Goal: Task Accomplishment & Management: Complete application form

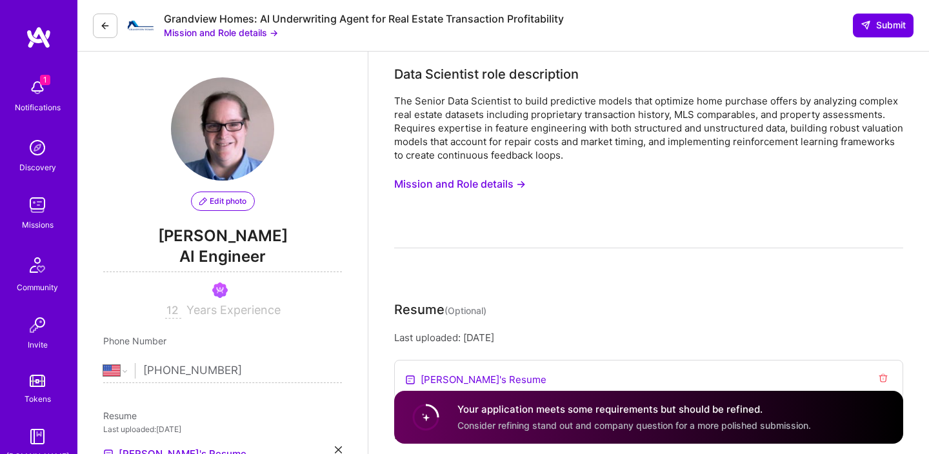
select select "US"
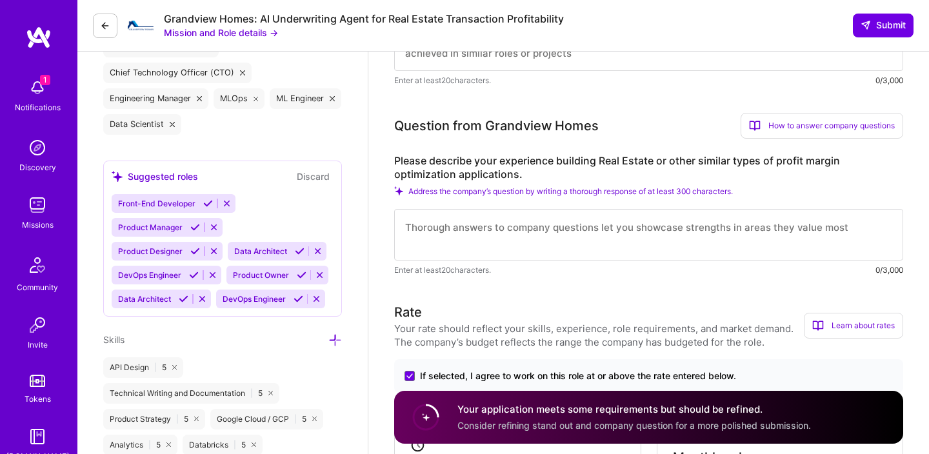
scroll to position [713, 0]
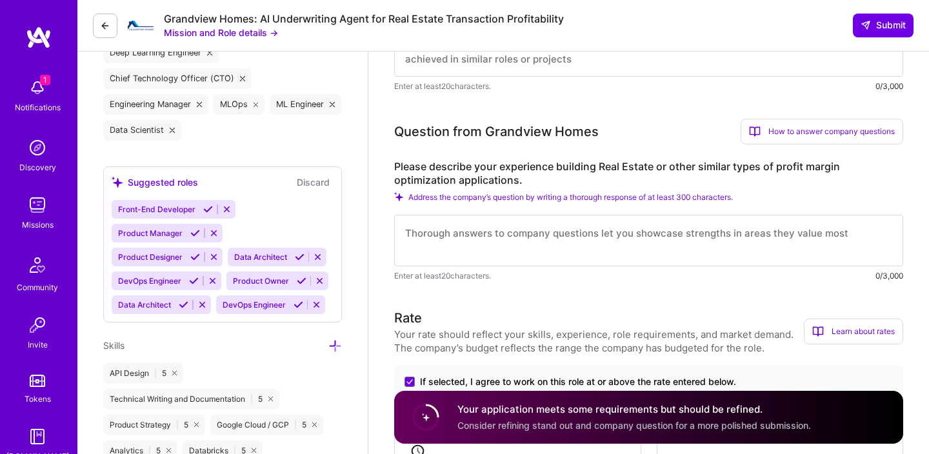
click at [502, 236] on textarea at bounding box center [648, 241] width 509 height 52
paste textarea "AlphaPy’s AutoML pipelines with XGBoost and LightGBM optimize profit models tra…"
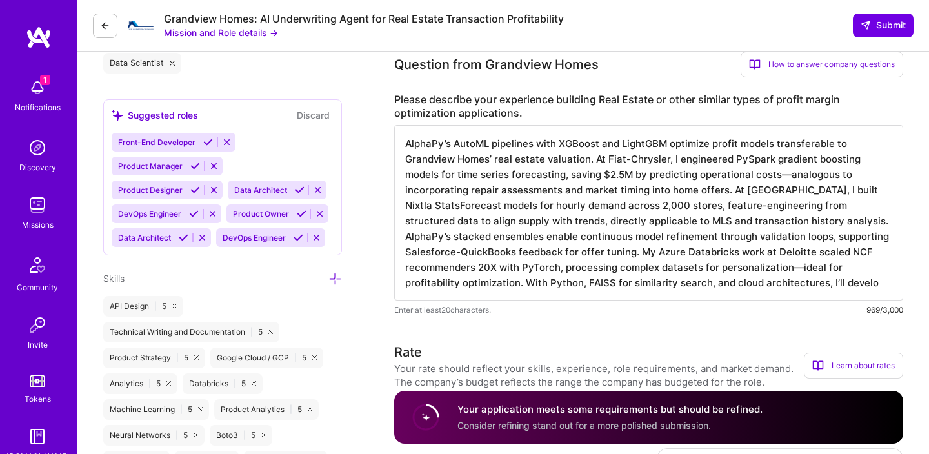
scroll to position [1, 0]
drag, startPoint x: 408, startPoint y: 144, endPoint x: 753, endPoint y: 308, distance: 382.6
click at [753, 311] on div "AlphaPy’s AutoML pipelines with XGBoost and LightGBM optimize profit models tra…" at bounding box center [648, 221] width 509 height 192
paste textarea "p predictive systems to improve acceptance rates while enforcing cost controls …"
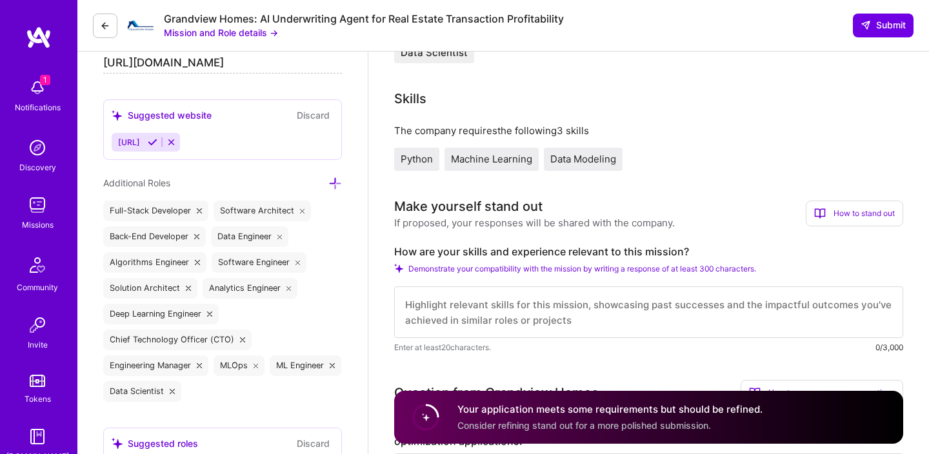
scroll to position [425, 0]
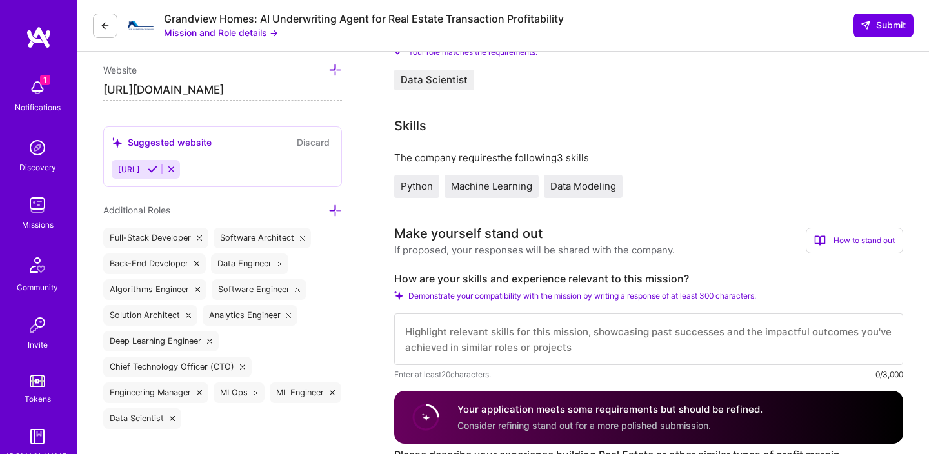
type textarea "LoremIp’d SitaME consectet adip ELItsed doe TempoRIN utlabore etdolo magnaa eni…"
click at [620, 325] on textarea at bounding box center [648, 339] width 509 height 52
paste textarea "LoremIp (801D sitametco), ad ElitSE doeiusmod tempo incidi-utlab, ETDolor, mag …"
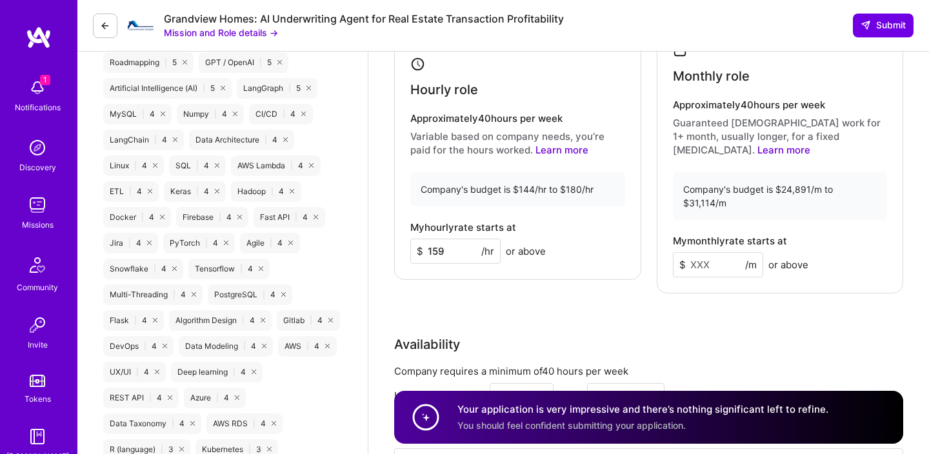
scroll to position [1338, 0]
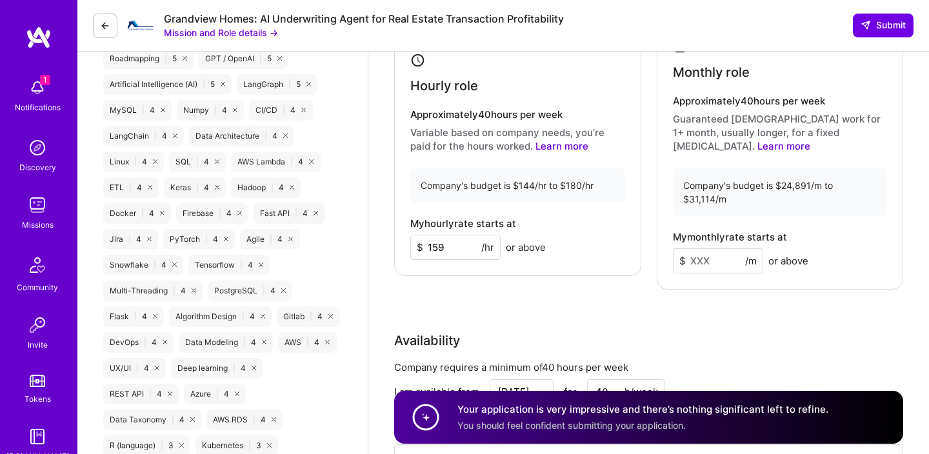
type textarea "LoremIp (801D sitametco), ad ElitSE doeiusmod tempo incidi-utlab, ETDolor, mag …"
click at [465, 235] on input "159" at bounding box center [455, 247] width 90 height 25
type input "159"
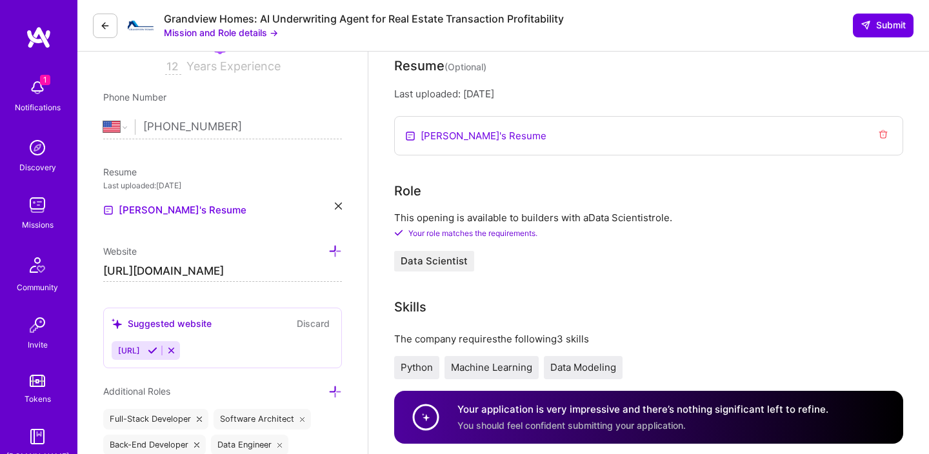
scroll to position [241, 0]
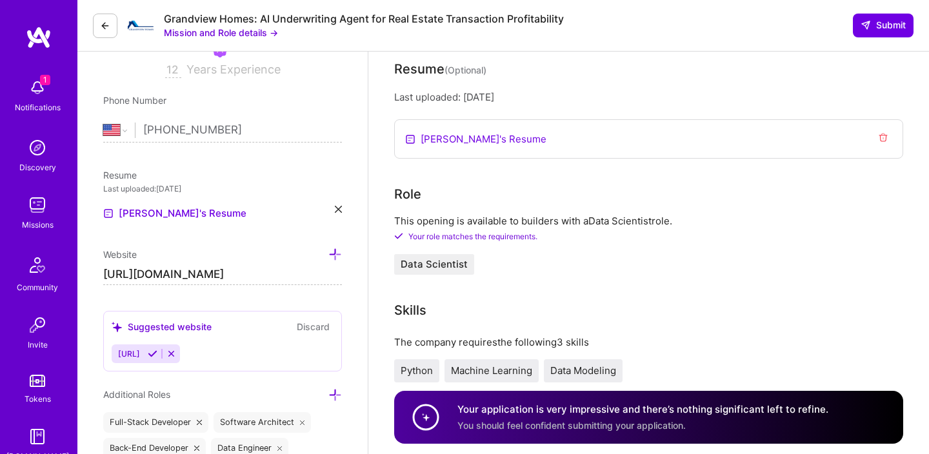
click at [251, 32] on button "Mission and Role details →" at bounding box center [221, 33] width 114 height 14
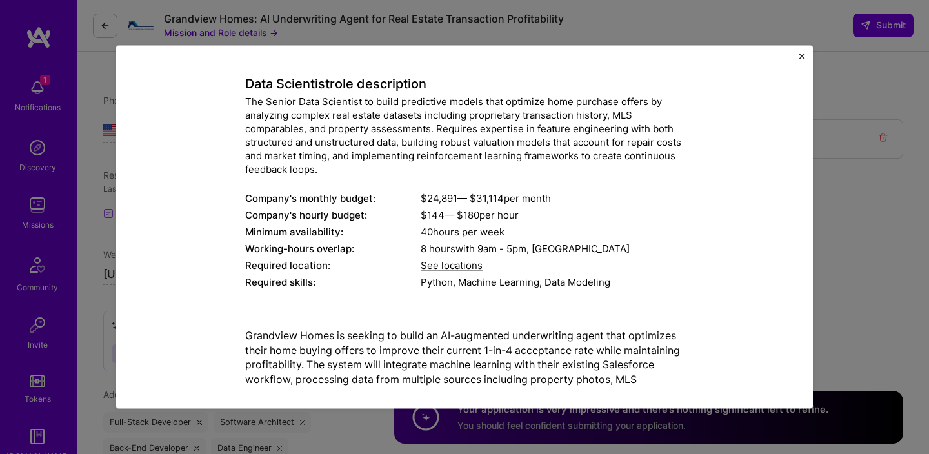
scroll to position [55, 0]
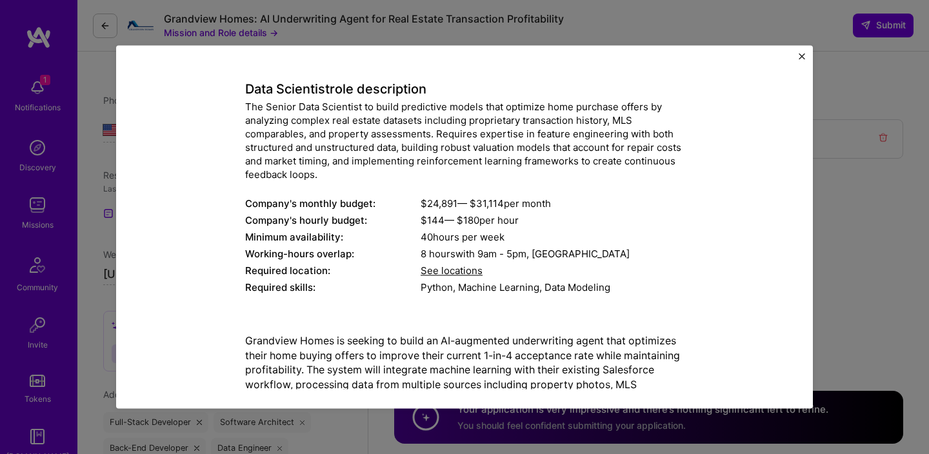
click at [804, 56] on img "Close" at bounding box center [801, 56] width 6 height 6
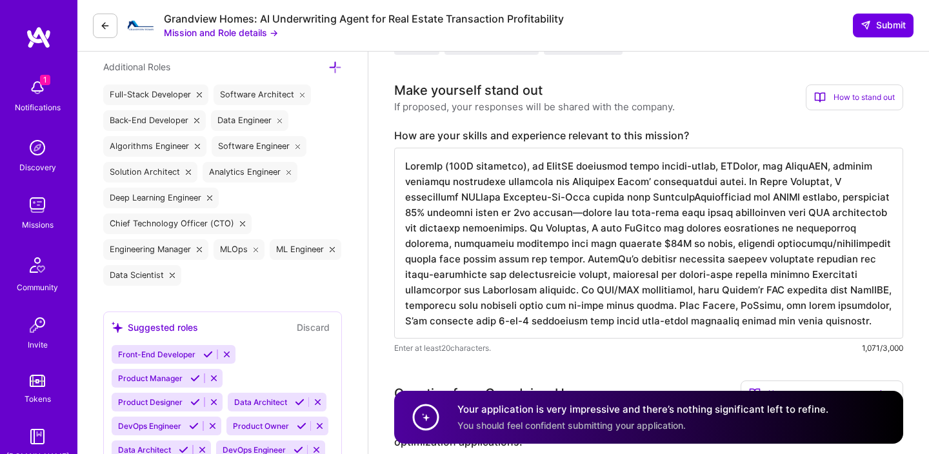
scroll to position [560, 0]
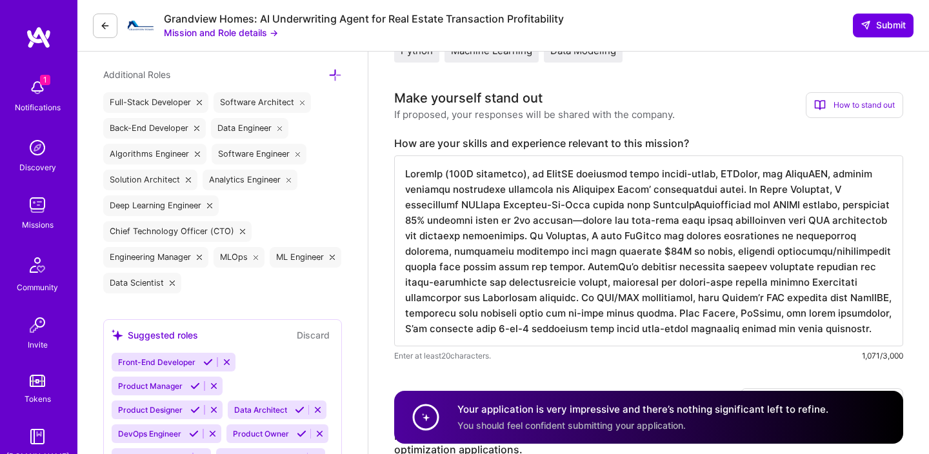
click at [225, 28] on button "Mission and Role details →" at bounding box center [221, 33] width 114 height 14
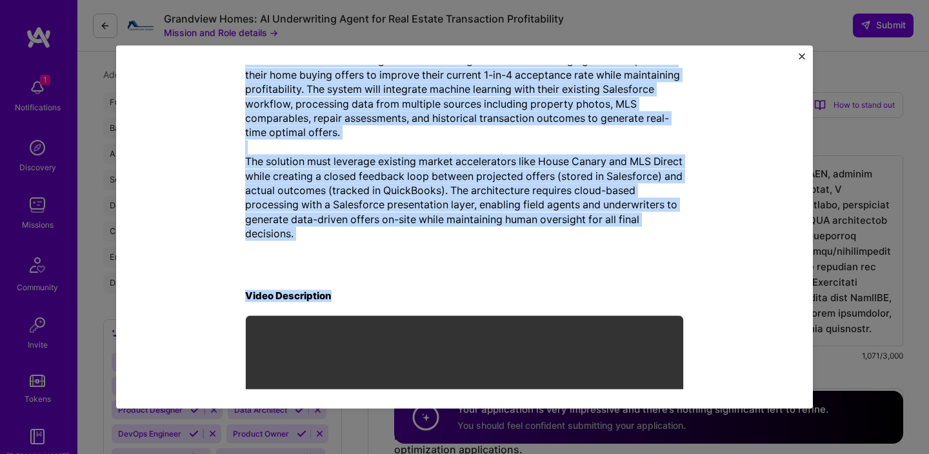
scroll to position [467, 0]
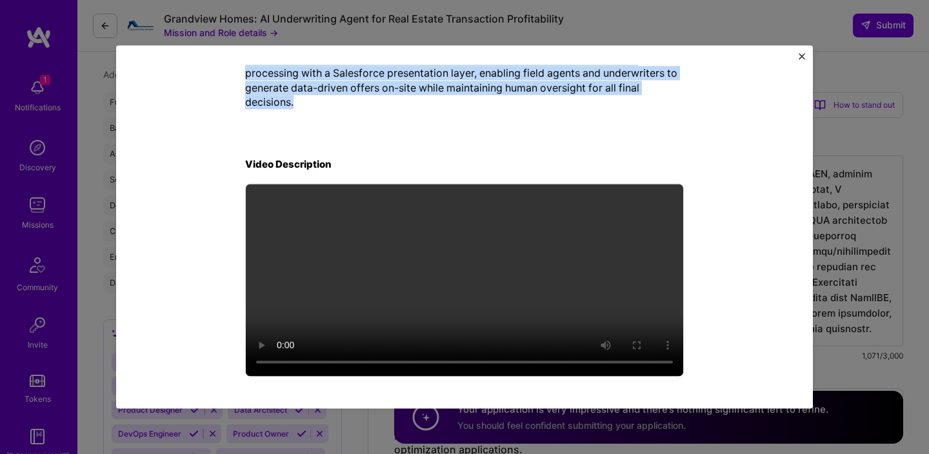
drag, startPoint x: 246, startPoint y: 148, endPoint x: 451, endPoint y: 117, distance: 207.3
copy div "Lore Ipsumdolo sita consectetur Adi Elitse Doei Temporinc ut labor etdolorema a…"
click at [800, 57] on img "Close" at bounding box center [801, 56] width 6 height 6
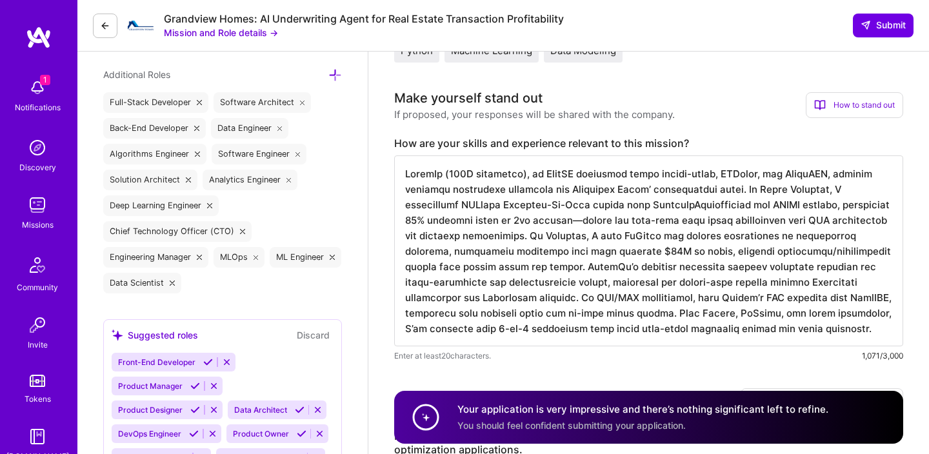
scroll to position [1, 0]
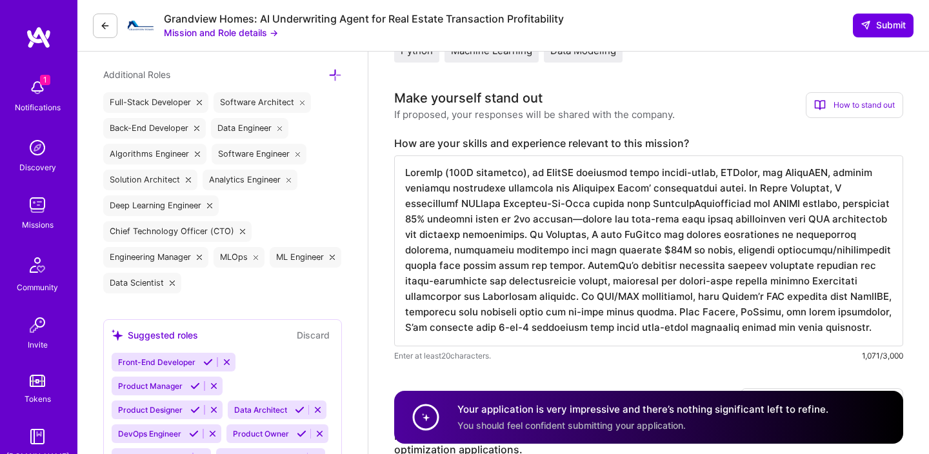
click at [260, 30] on button "Mission and Role details →" at bounding box center [221, 33] width 114 height 14
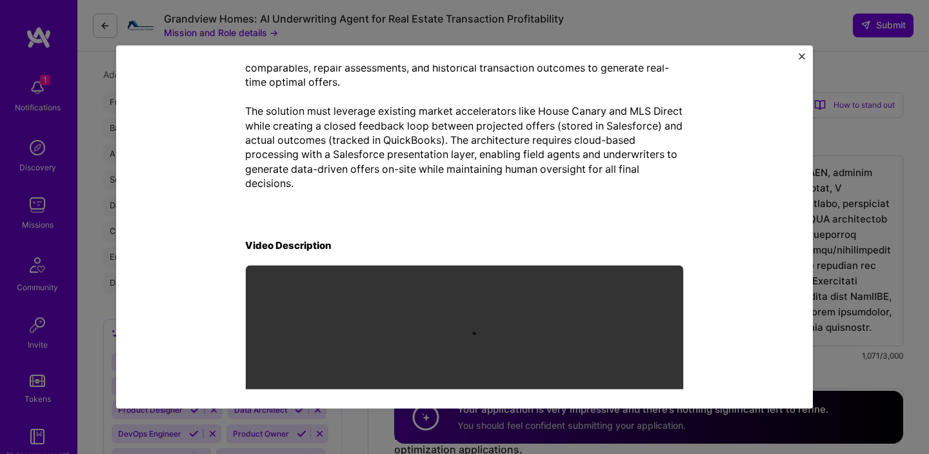
scroll to position [388, 0]
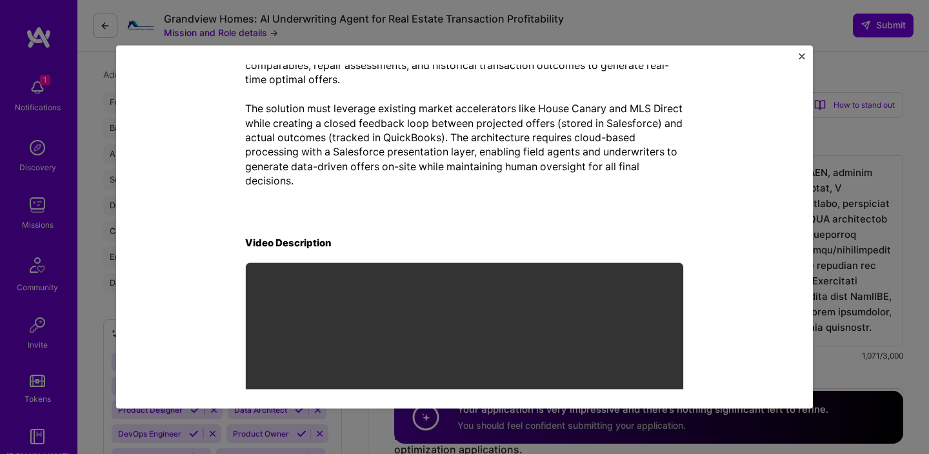
click at [798, 52] on div "Mission Description and Role Details Data Scientist role description The Senior…" at bounding box center [464, 226] width 697 height 363
click at [802, 57] on img "Close" at bounding box center [801, 56] width 6 height 6
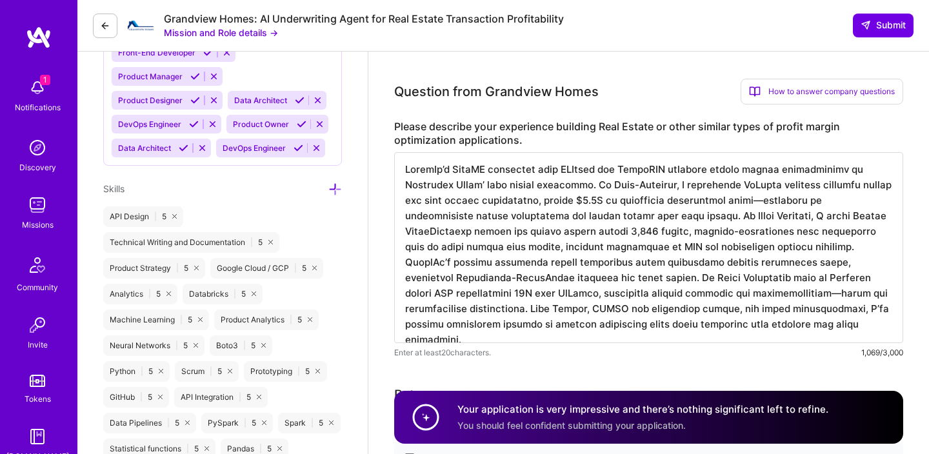
scroll to position [0, 0]
click at [406, 174] on textarea at bounding box center [648, 247] width 509 height 191
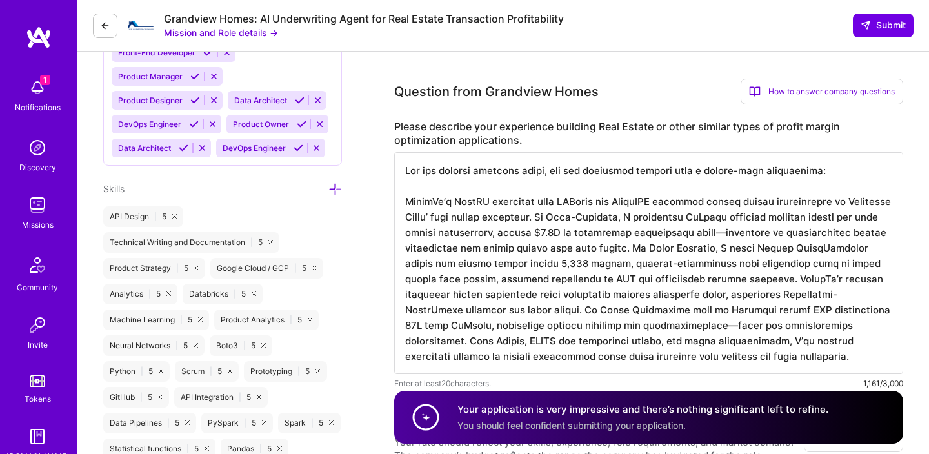
click at [833, 175] on textarea at bounding box center [648, 263] width 509 height 222
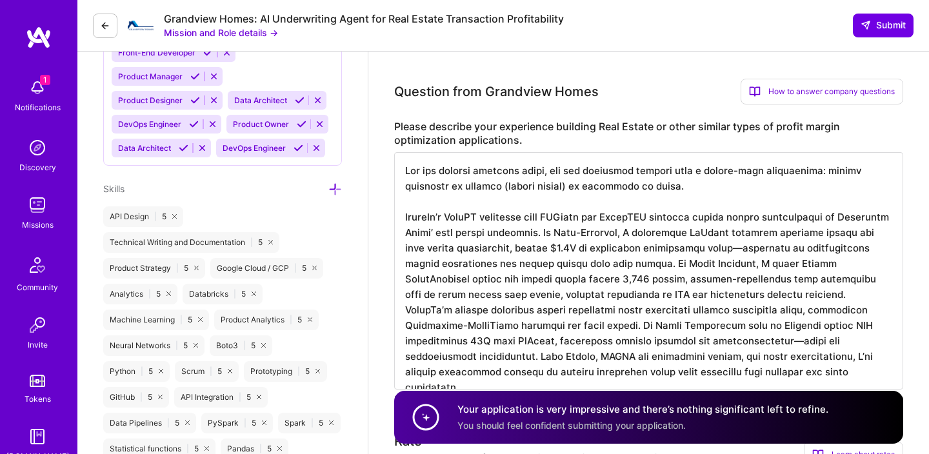
drag, startPoint x: 595, startPoint y: 233, endPoint x: 740, endPoint y: 243, distance: 144.8
click at [740, 243] on textarea at bounding box center [648, 270] width 509 height 237
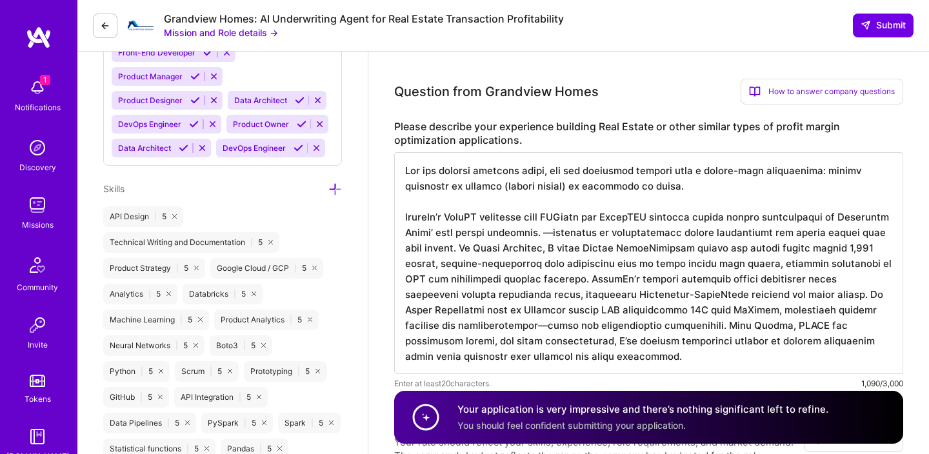
click at [659, 190] on textarea at bounding box center [648, 263] width 509 height 222
paste textarea "At Fiat-Chrysler, I engineered PySpark gradient boosting models for time series…"
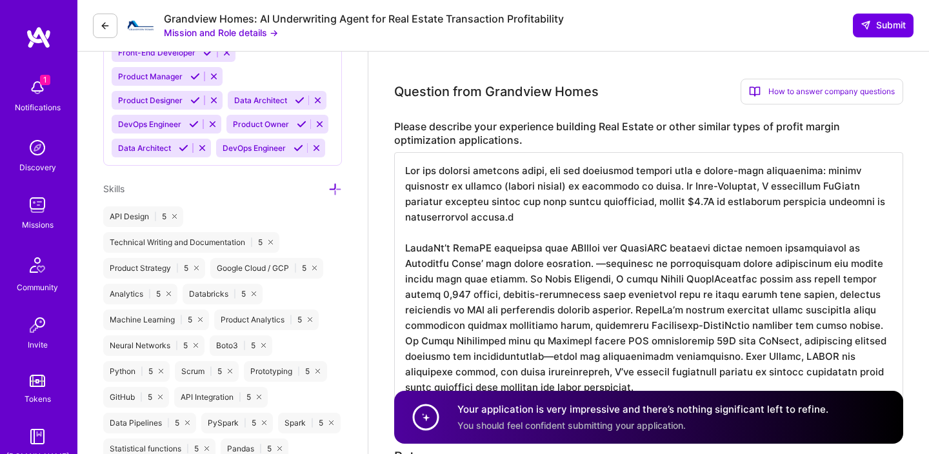
scroll to position [1, 0]
click at [806, 202] on textarea at bounding box center [648, 278] width 509 height 253
drag, startPoint x: 518, startPoint y: 278, endPoint x: 783, endPoint y: 294, distance: 265.6
click at [783, 294] on textarea at bounding box center [648, 278] width 509 height 253
click at [562, 213] on textarea at bounding box center [648, 278] width 509 height 253
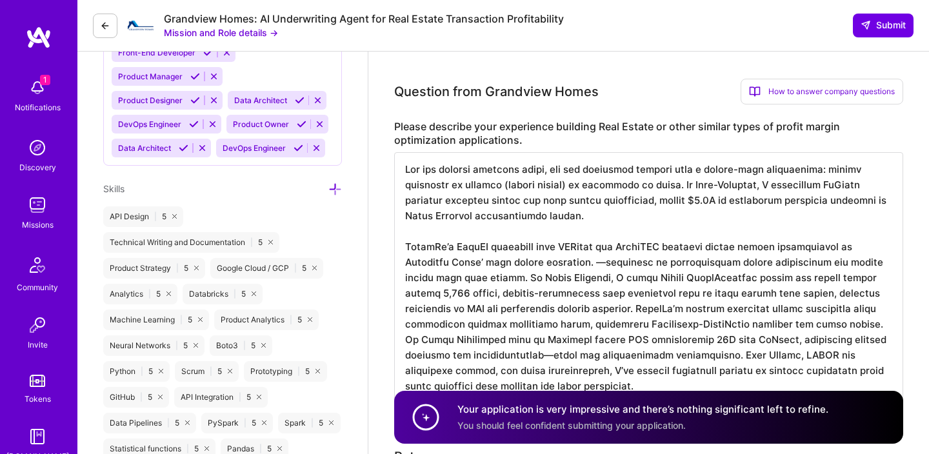
paste textarea "At [PERSON_NAME], I built Nixtla StatsForecast models for hourly demand across …"
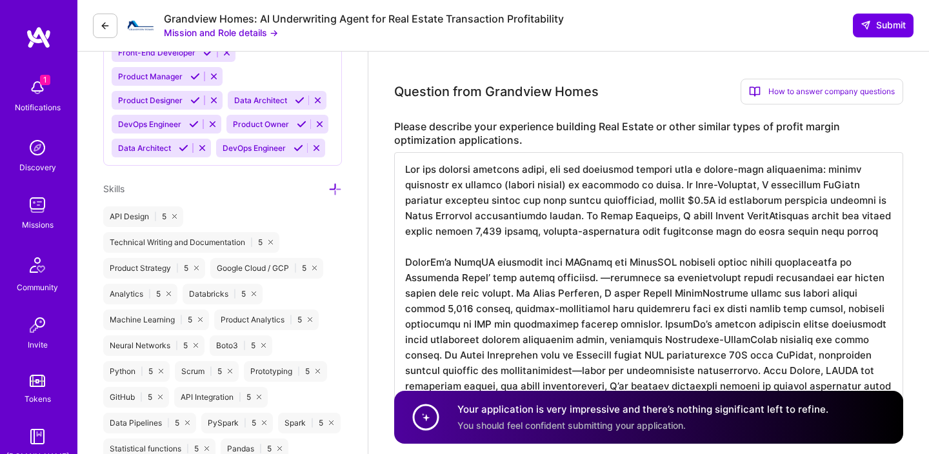
click at [470, 237] on textarea at bounding box center [648, 286] width 509 height 268
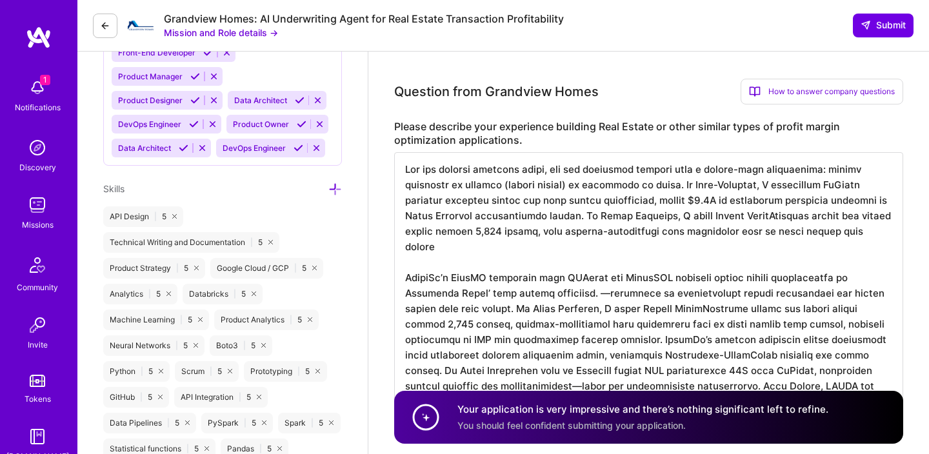
click at [531, 235] on textarea at bounding box center [648, 286] width 509 height 268
click at [596, 238] on textarea at bounding box center [648, 286] width 509 height 268
click at [821, 234] on textarea at bounding box center [648, 286] width 509 height 268
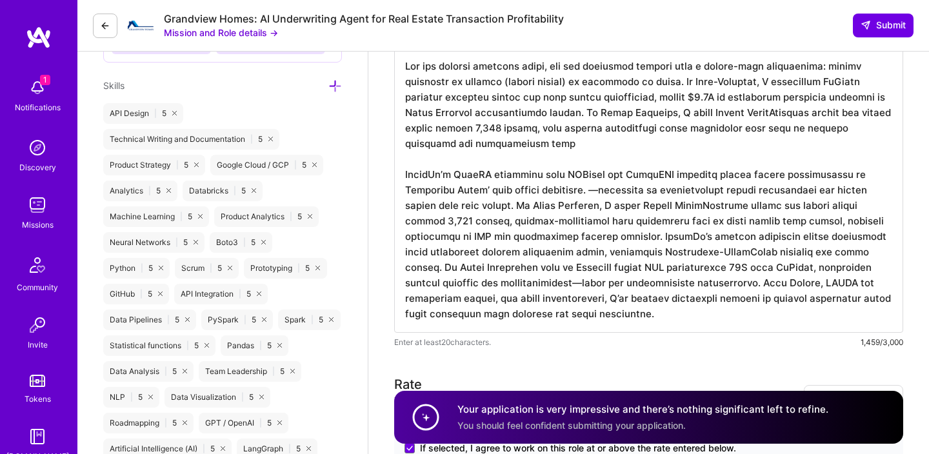
scroll to position [0, 0]
drag, startPoint x: 520, startPoint y: 208, endPoint x: 580, endPoint y: 232, distance: 64.8
click at [580, 232] on textarea at bounding box center [648, 191] width 509 height 284
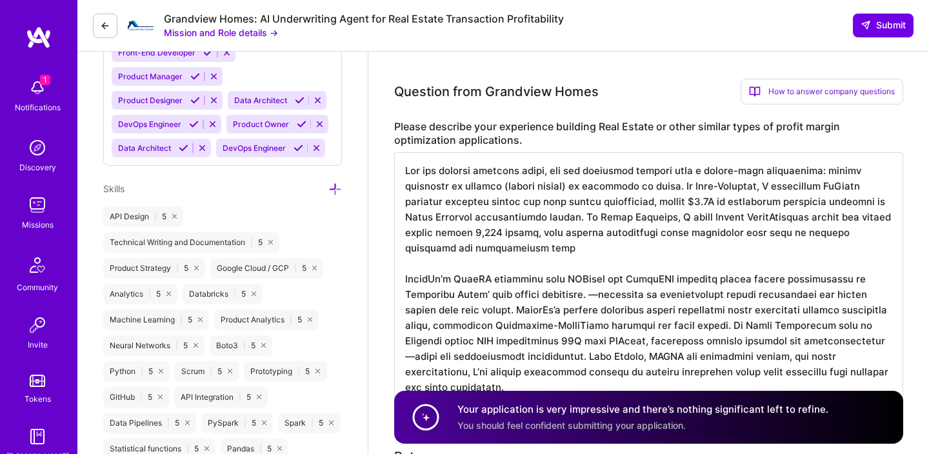
scroll to position [1, 0]
click at [504, 241] on textarea at bounding box center [648, 278] width 509 height 253
drag, startPoint x: 509, startPoint y: 218, endPoint x: 531, endPoint y: 241, distance: 31.5
click at [531, 241] on textarea at bounding box center [648, 278] width 509 height 253
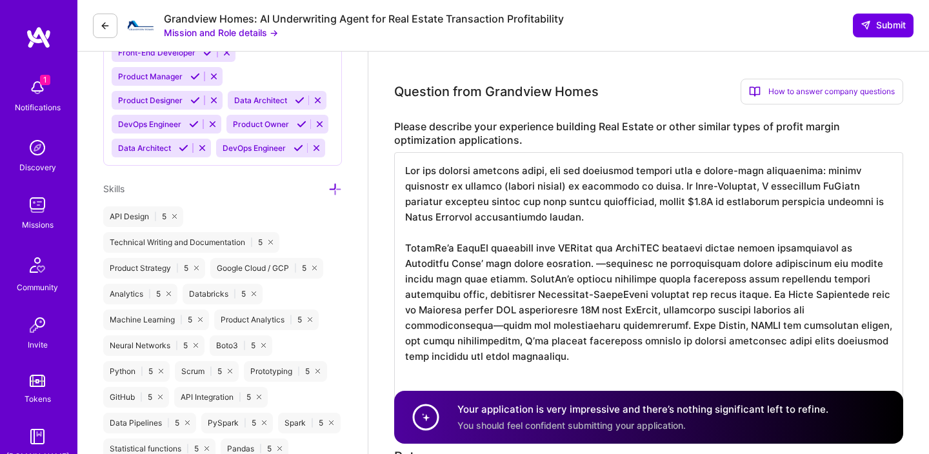
scroll to position [0, 0]
click at [627, 183] on textarea at bounding box center [648, 263] width 509 height 222
paste textarea "[PERSON_NAME], I built Nixtla StatsForecast models for hourly demand across 2,0…"
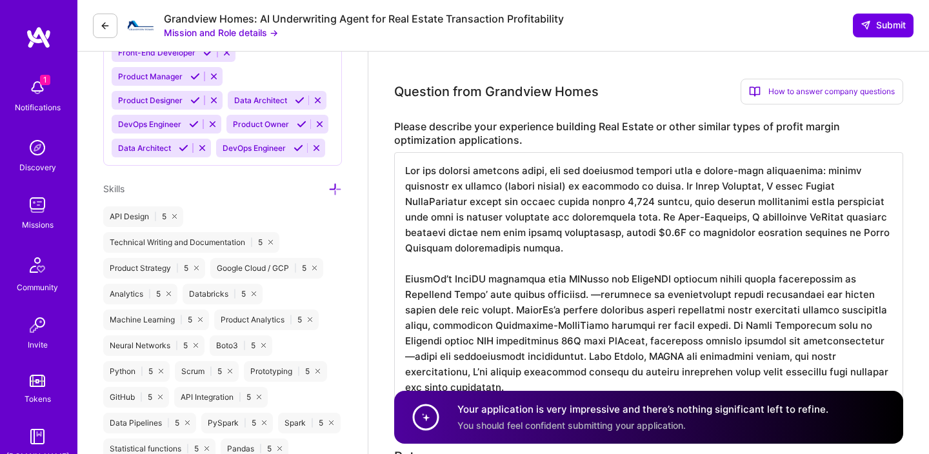
click at [571, 246] on textarea at bounding box center [648, 278] width 509 height 253
click at [551, 221] on textarea at bounding box center [648, 278] width 509 height 253
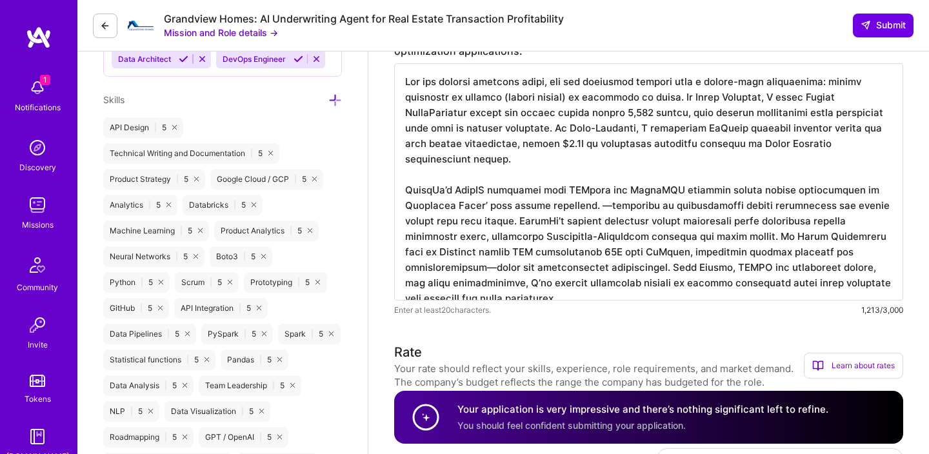
click at [837, 140] on textarea at bounding box center [648, 181] width 509 height 237
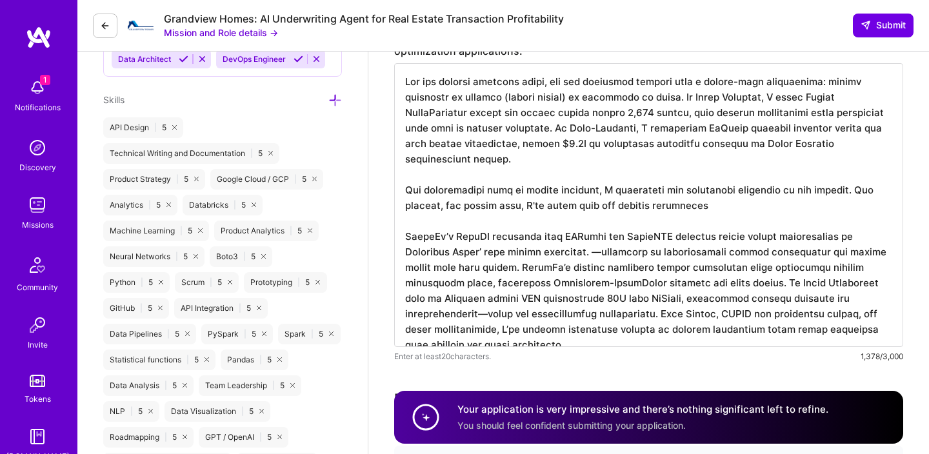
click at [728, 178] on textarea at bounding box center [648, 205] width 509 height 284
click at [724, 179] on textarea at bounding box center [648, 205] width 509 height 284
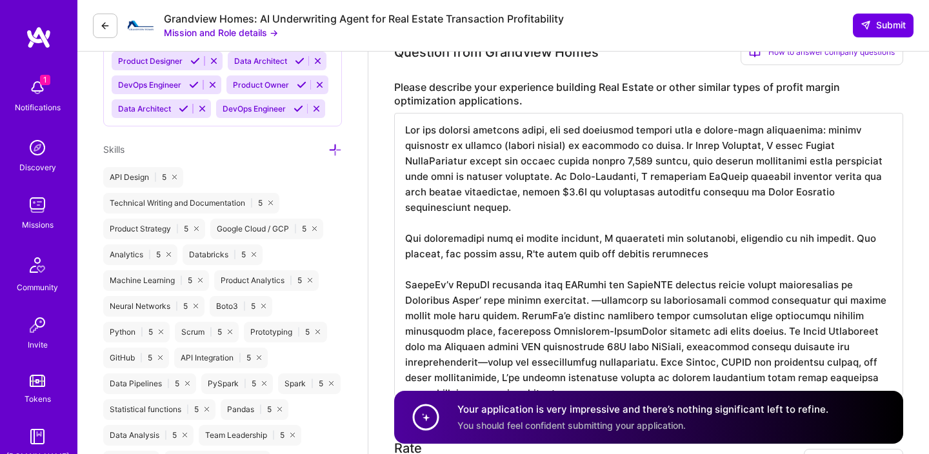
scroll to position [924, 0]
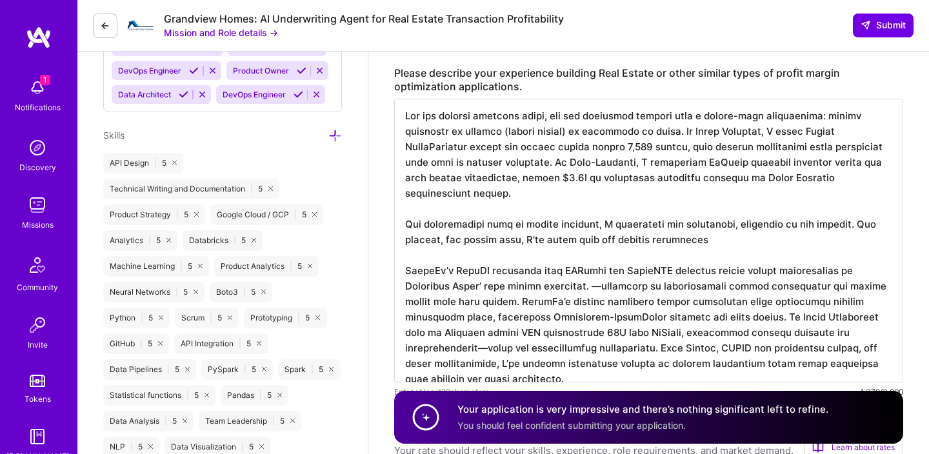
click at [719, 223] on textarea at bounding box center [648, 241] width 509 height 284
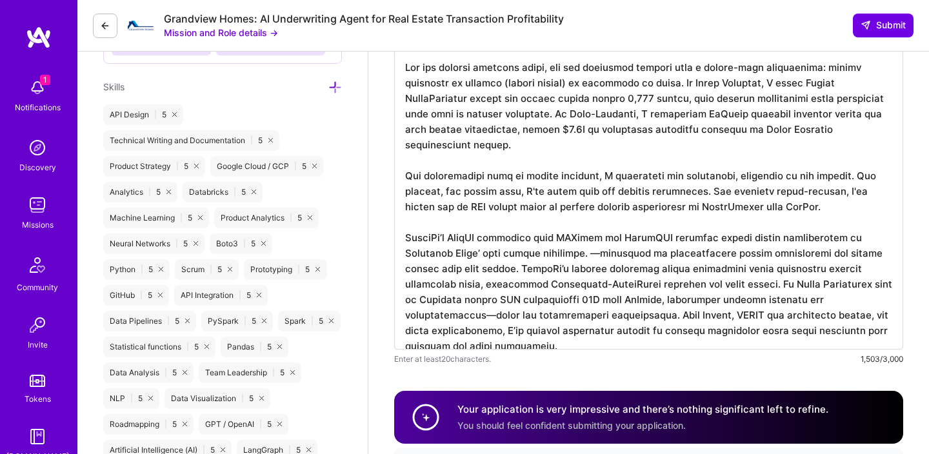
scroll to position [973, 0]
click at [408, 221] on textarea at bounding box center [648, 198] width 509 height 299
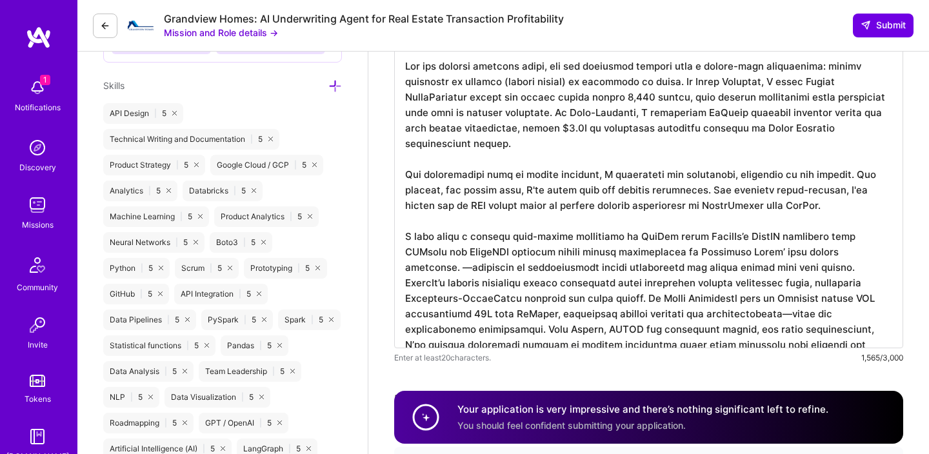
click at [740, 221] on textarea at bounding box center [648, 198] width 509 height 299
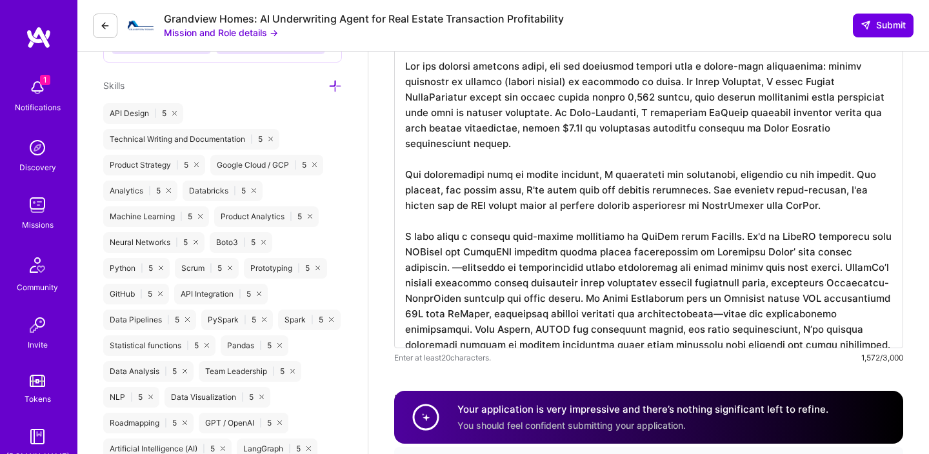
click at [846, 222] on textarea at bounding box center [648, 198] width 509 height 299
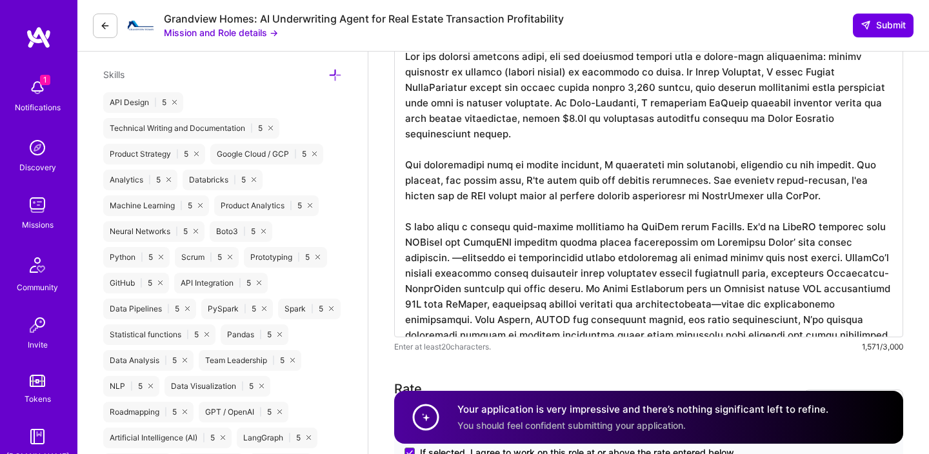
scroll to position [980, 0]
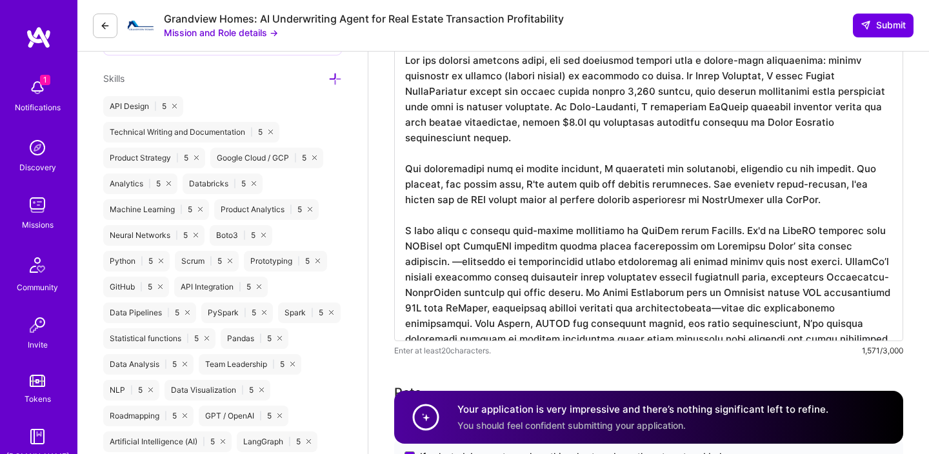
drag, startPoint x: 848, startPoint y: 217, endPoint x: 841, endPoint y: 326, distance: 108.5
click at [841, 326] on textarea at bounding box center [648, 191] width 509 height 299
paste textarea "It leverages libraries like scikit-learn, pandas, XGBoost, LightGBM, and CatBoo…"
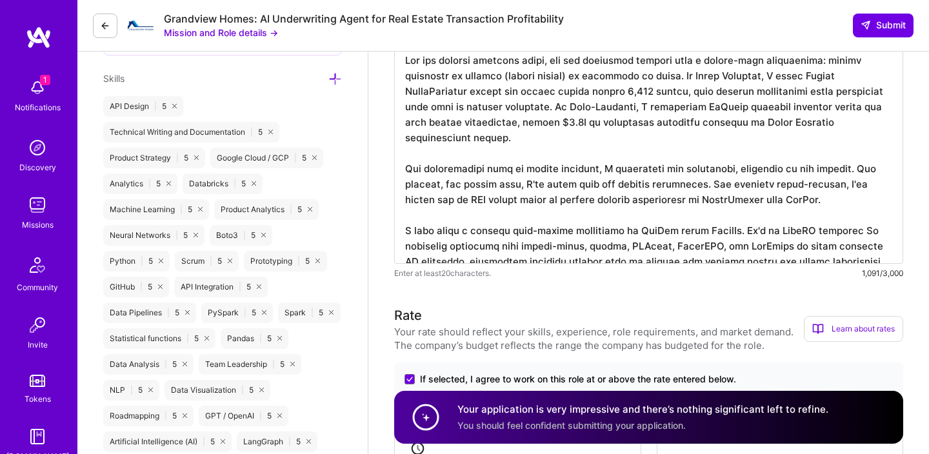
click at [857, 219] on textarea at bounding box center [648, 153] width 509 height 222
click at [795, 246] on textarea at bounding box center [648, 153] width 509 height 222
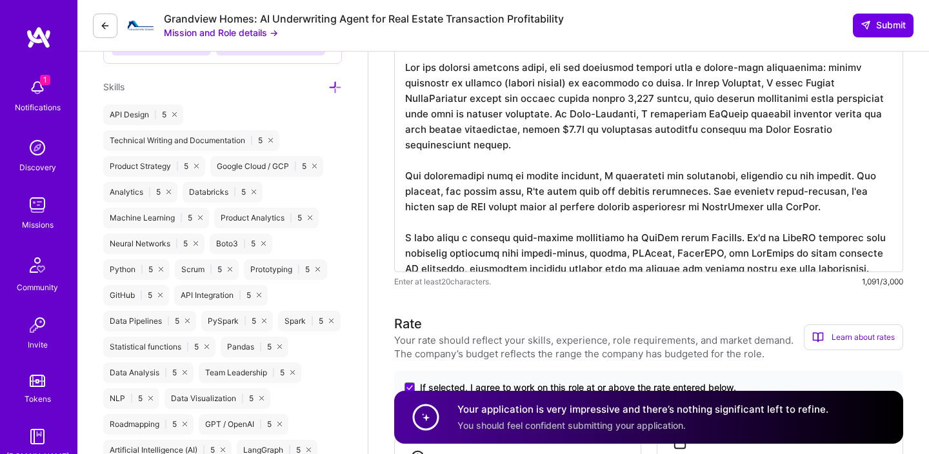
scroll to position [980, 0]
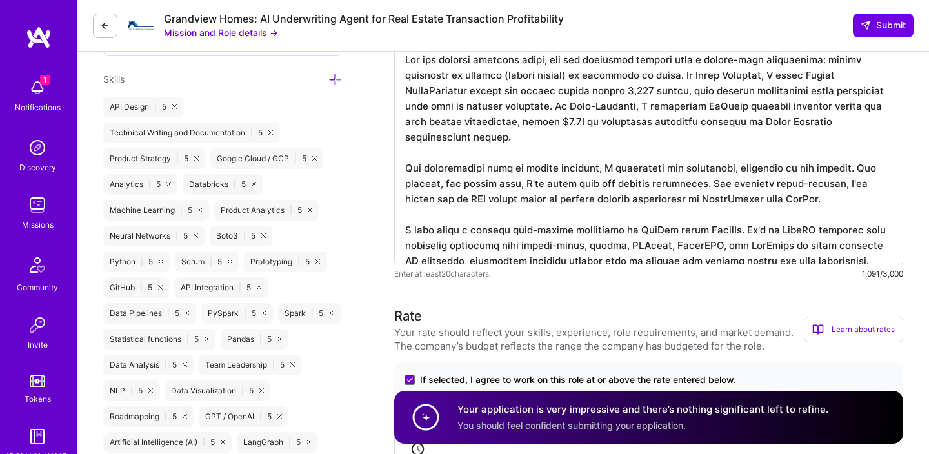
click at [877, 251] on textarea at bounding box center [648, 154] width 509 height 222
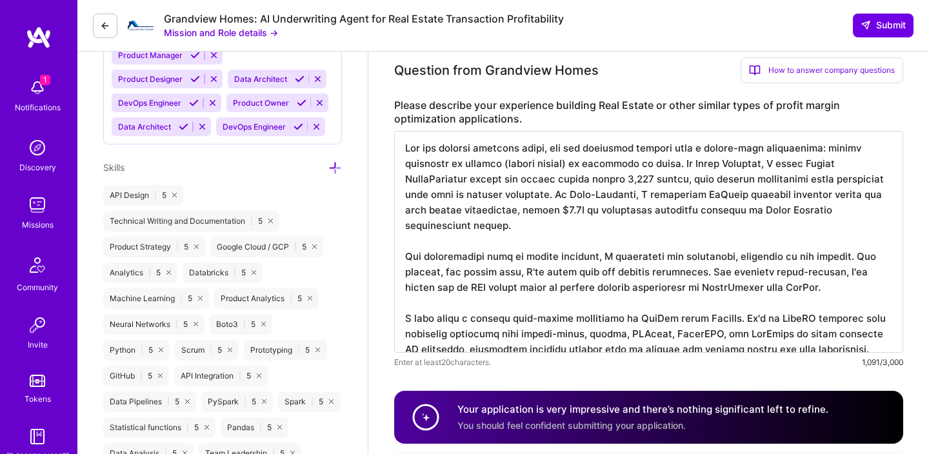
scroll to position [909, 0]
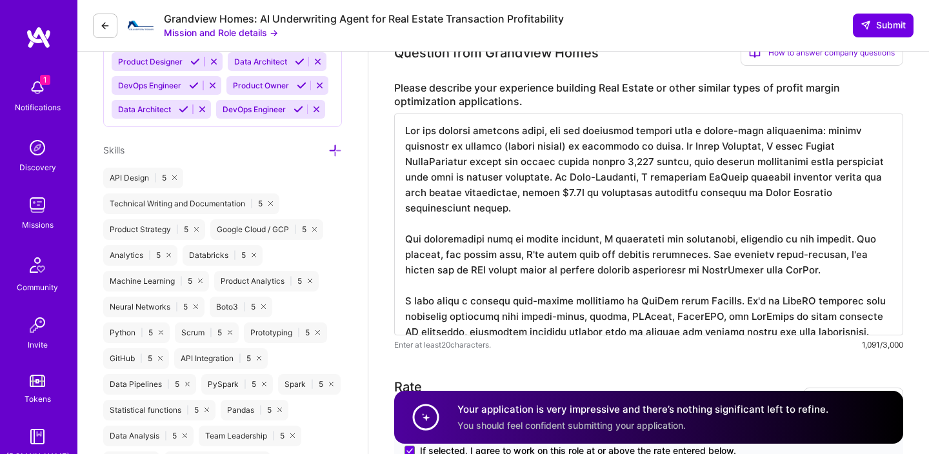
click at [833, 192] on textarea at bounding box center [648, 225] width 509 height 222
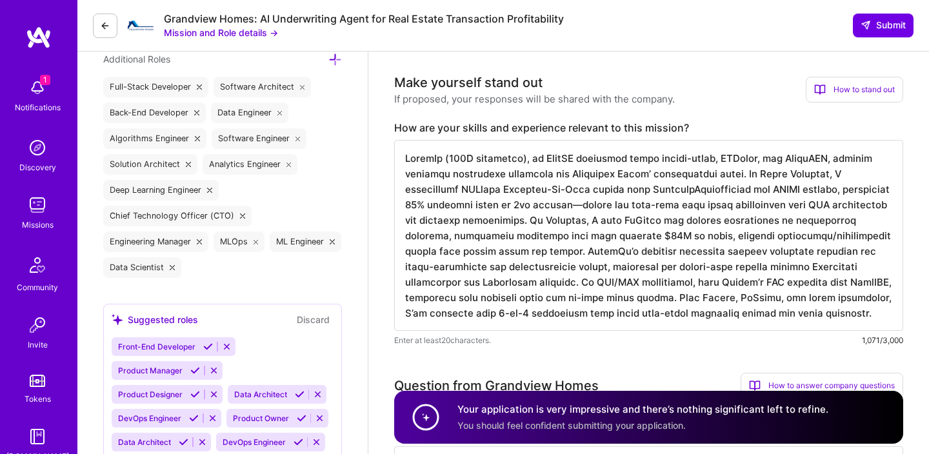
scroll to position [573, 0]
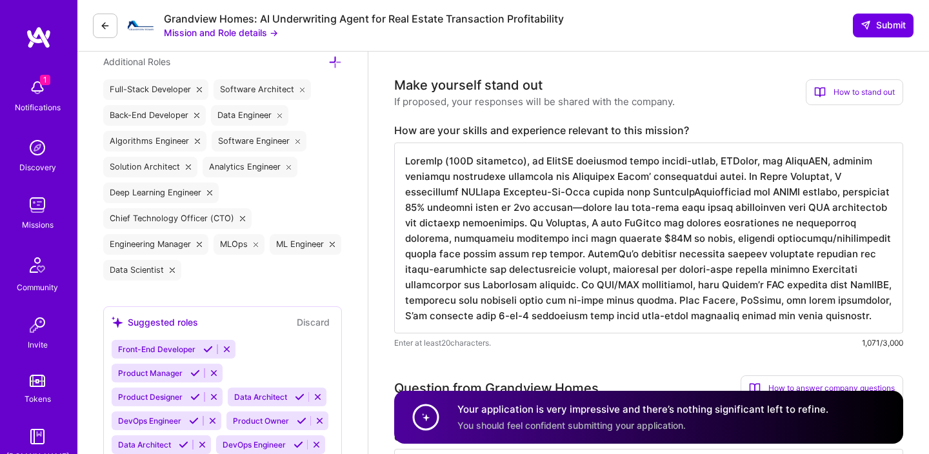
type textarea "For any machine learning model, you can translate results into a bottom-line ca…"
drag, startPoint x: 408, startPoint y: 161, endPoint x: 779, endPoint y: 317, distance: 402.1
click at [779, 317] on textarea at bounding box center [648, 238] width 509 height 191
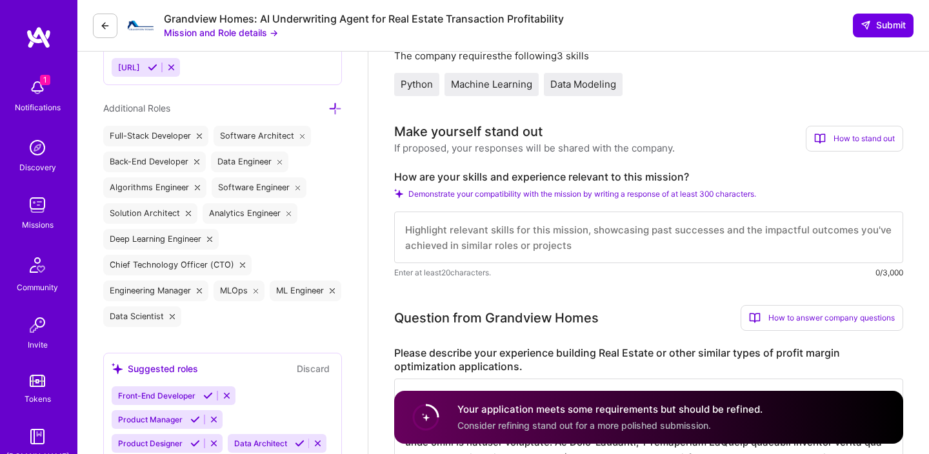
scroll to position [525, 0]
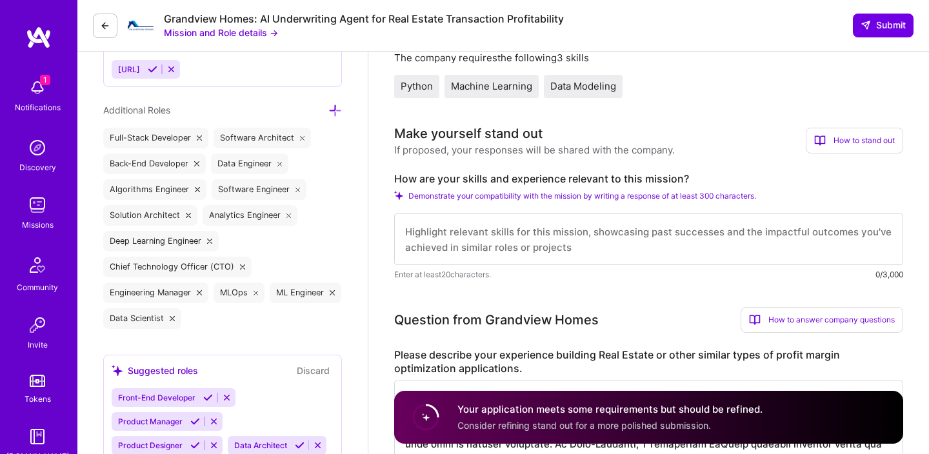
click at [186, 33] on button "Mission and Role details →" at bounding box center [221, 33] width 114 height 14
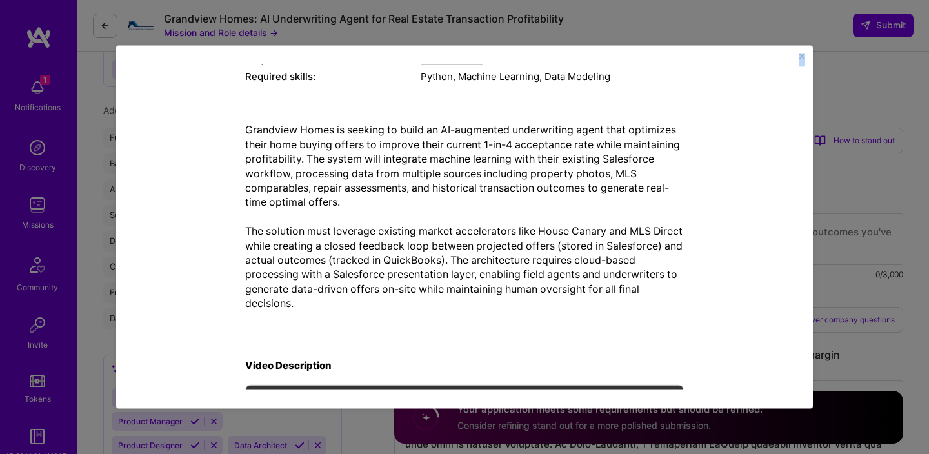
scroll to position [467, 0]
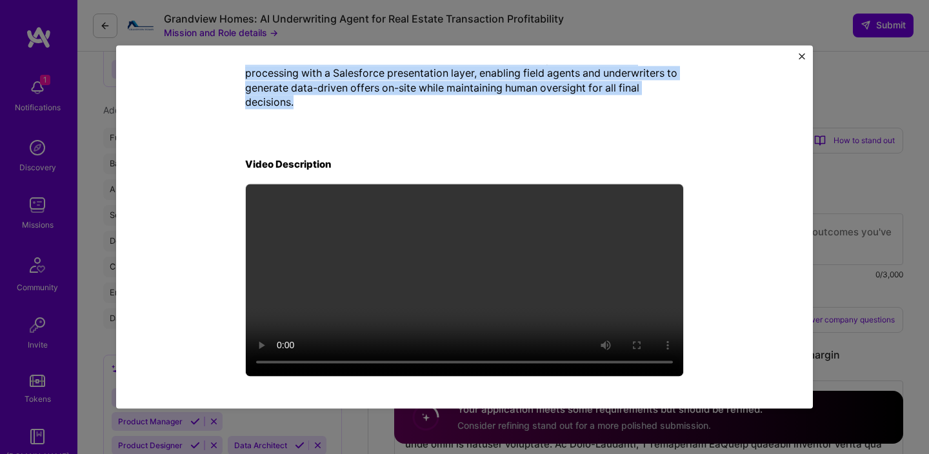
drag, startPoint x: 248, startPoint y: 164, endPoint x: 376, endPoint y: 107, distance: 140.6
copy div "Lor Ipsumd Sita Consectet ad elits doeiusmodt incidi utla etdolore magn aliquae…"
click at [804, 54] on img "Close" at bounding box center [801, 56] width 6 height 6
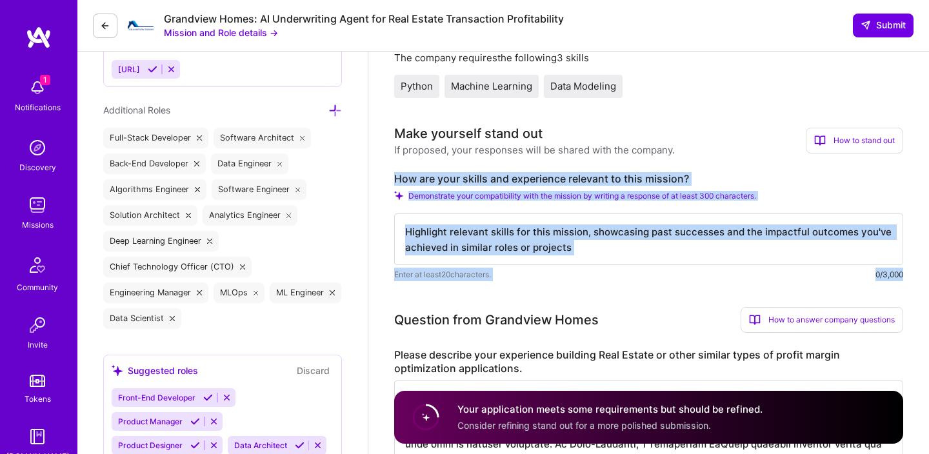
drag, startPoint x: 397, startPoint y: 177, endPoint x: 913, endPoint y: 274, distance: 525.1
copy div "How are your skills and experience relevant to this mission? Demonstrate your c…"
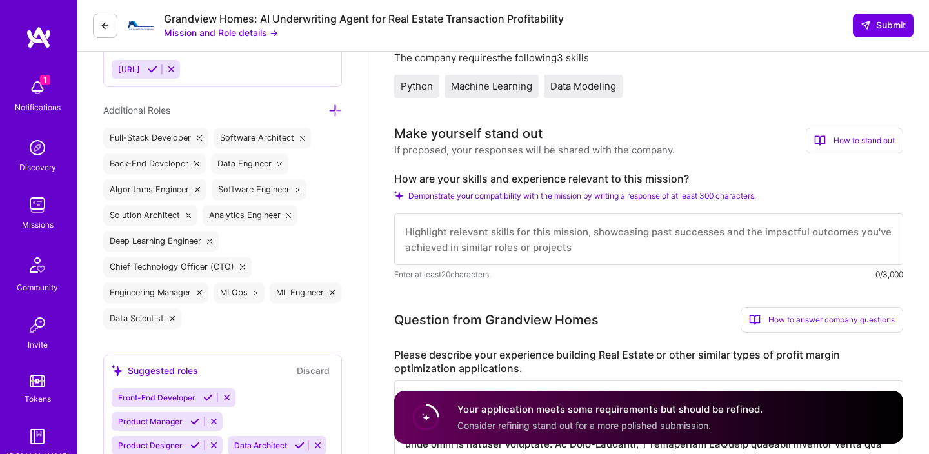
click at [509, 219] on textarea at bounding box center [648, 239] width 509 height 52
click at [427, 233] on textarea at bounding box center [648, 239] width 509 height 52
paste textarea "You're right, let me fix that: **Direct Technical Relevance:** I have strong Py…"
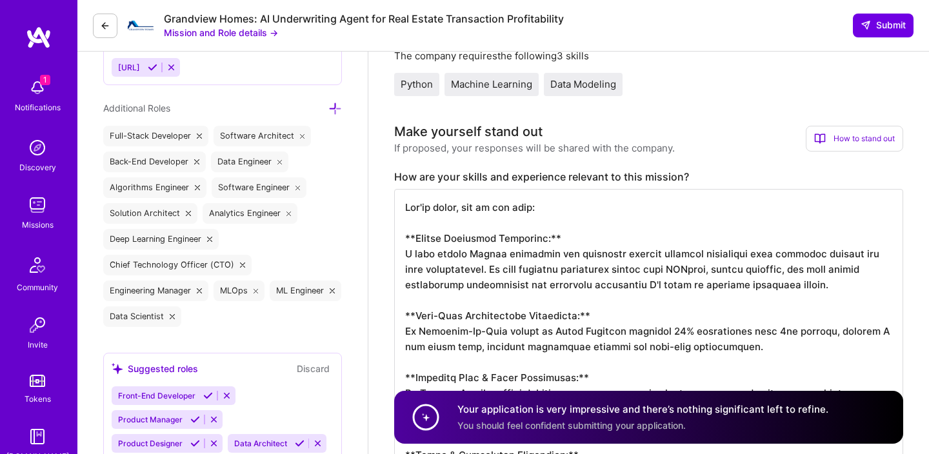
scroll to position [524, 0]
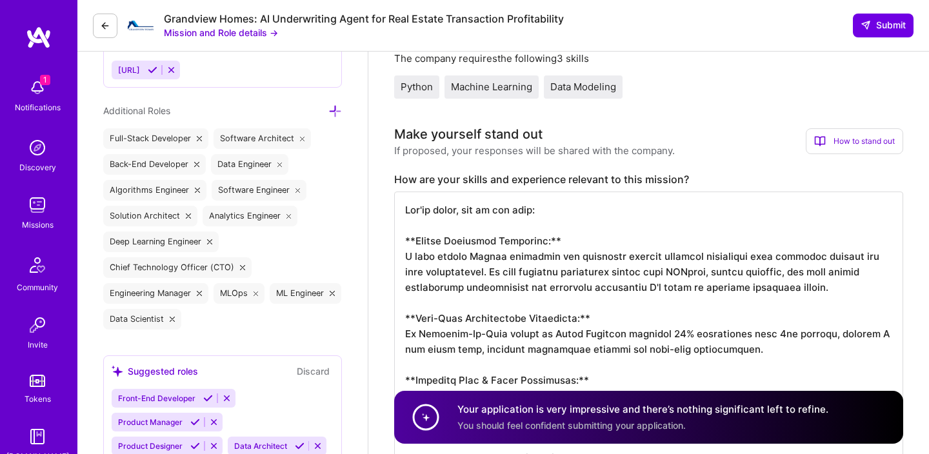
type textarea "You're right, let me fix that: **Direct Technical Relevance:** I have strong Py…"
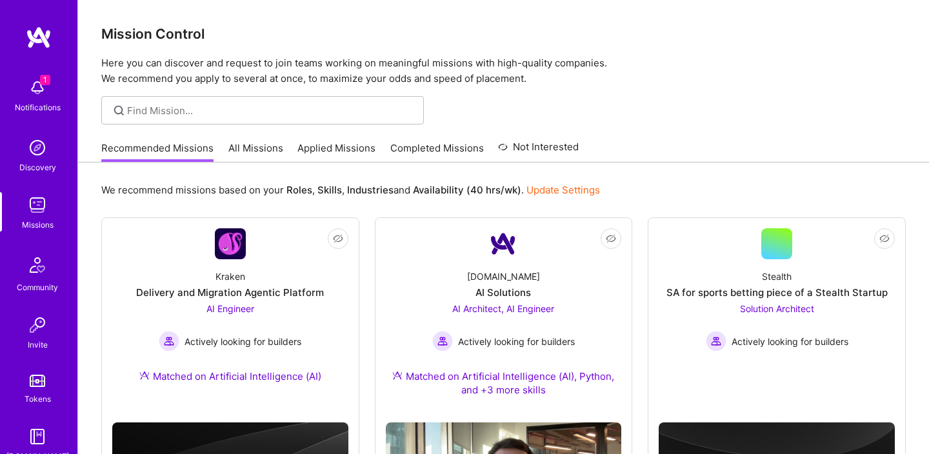
click at [402, 146] on link "Completed Missions" at bounding box center [437, 151] width 94 height 21
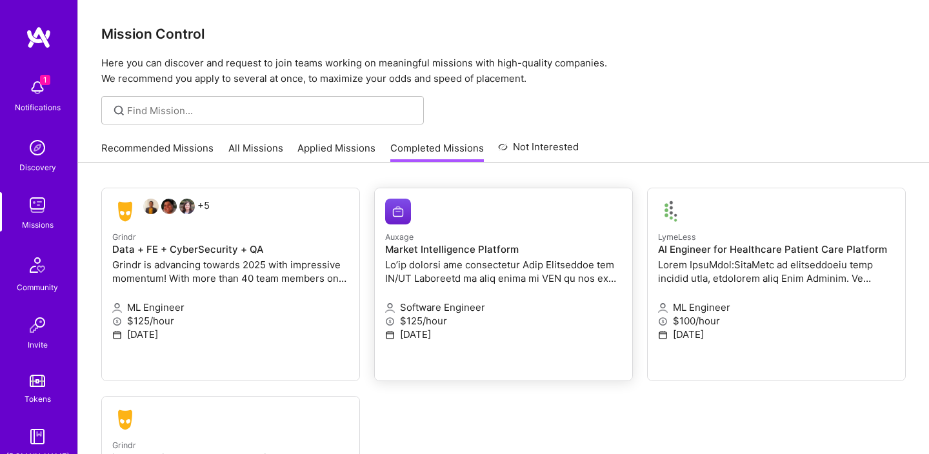
click at [452, 247] on h4 "Market Intelligence Platform" at bounding box center [503, 250] width 237 height 12
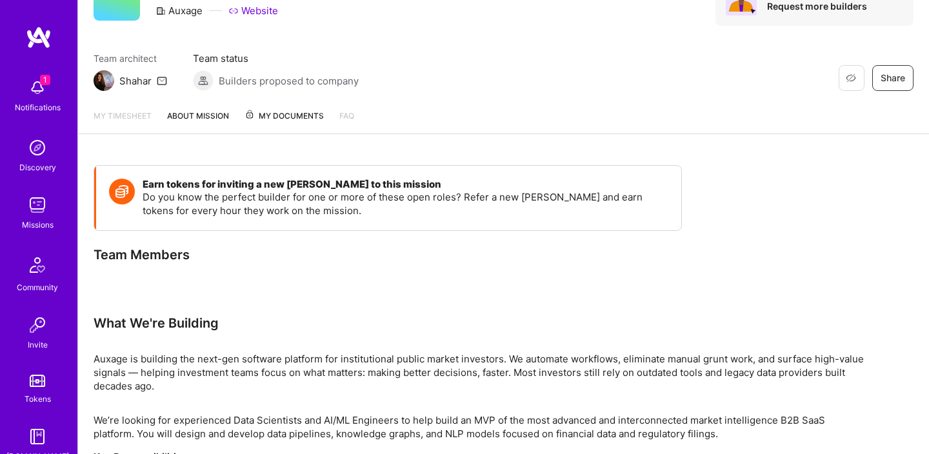
scroll to position [75, 0]
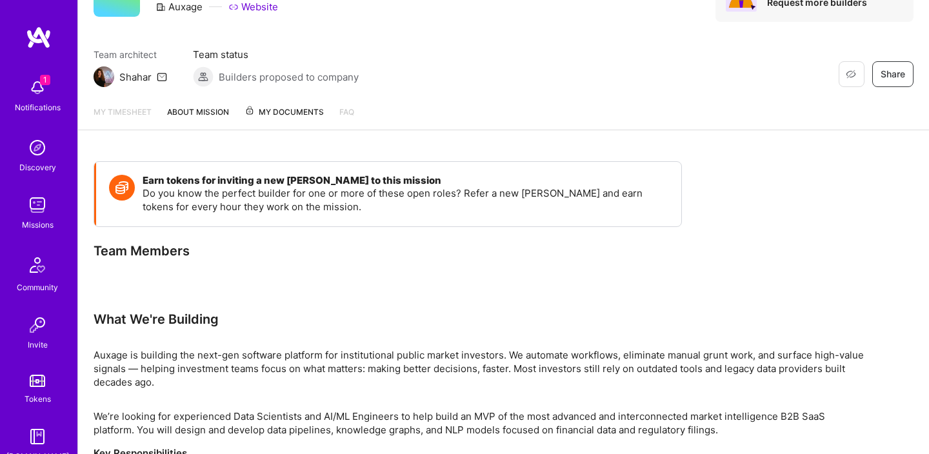
click at [195, 112] on link "About Mission" at bounding box center [198, 117] width 62 height 25
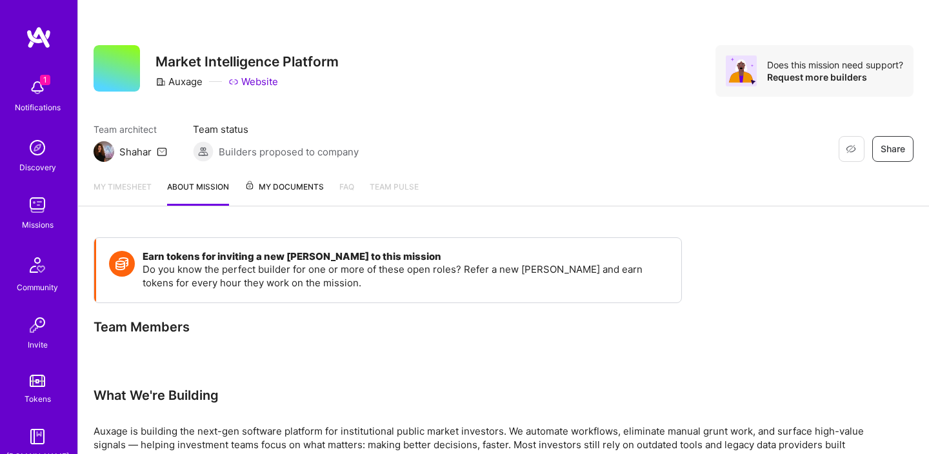
click at [30, 204] on img at bounding box center [38, 205] width 26 height 26
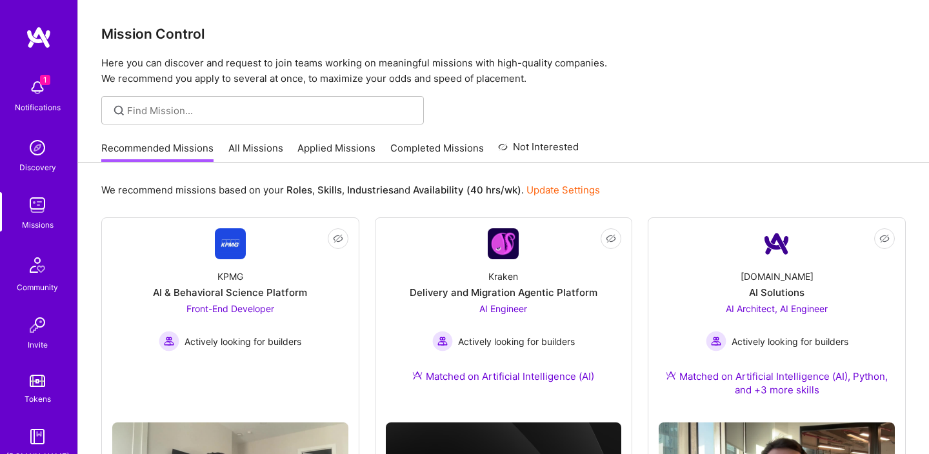
click at [338, 155] on link "Applied Missions" at bounding box center [336, 151] width 78 height 21
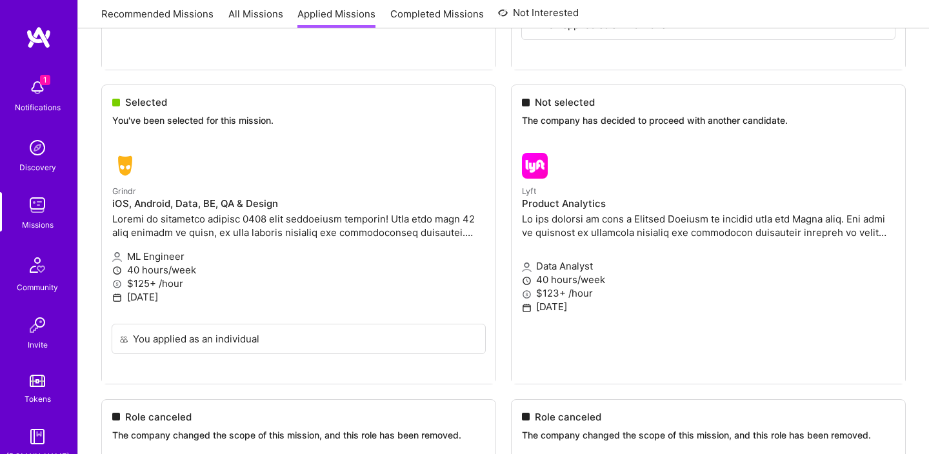
scroll to position [1058, 0]
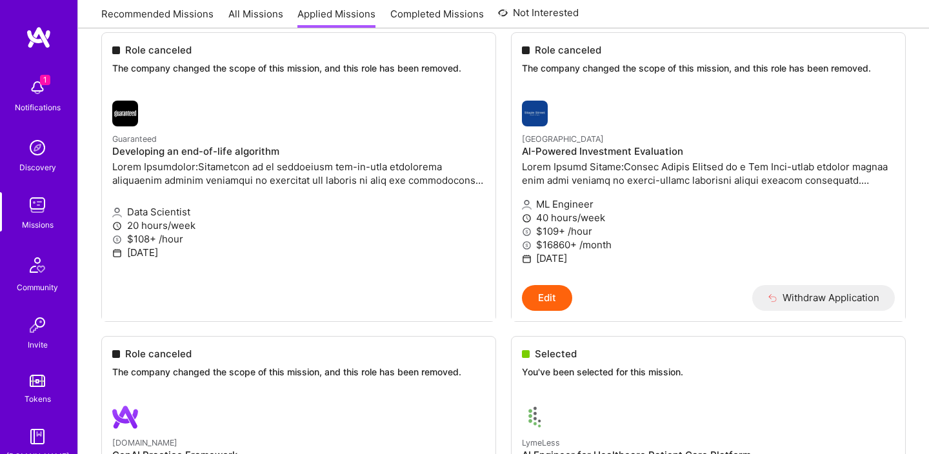
scroll to position [480, 0]
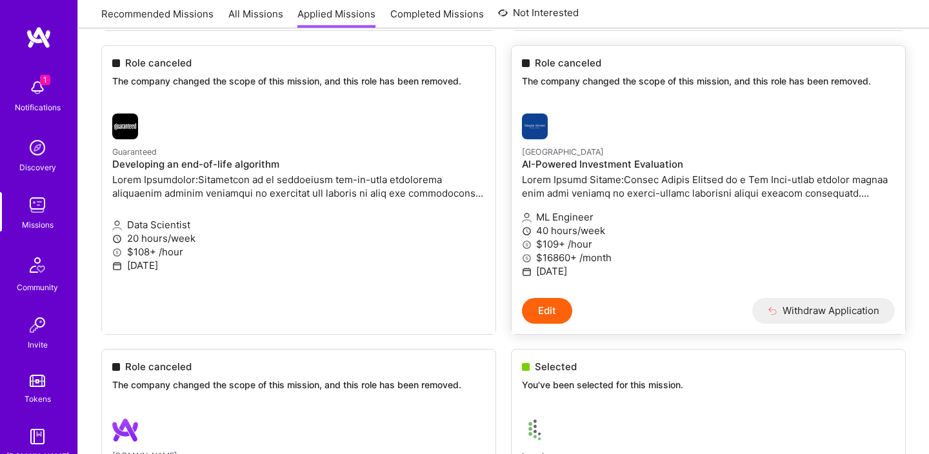
click at [552, 304] on button "Edit" at bounding box center [547, 311] width 50 height 26
